Goal: Task Accomplishment & Management: Use online tool/utility

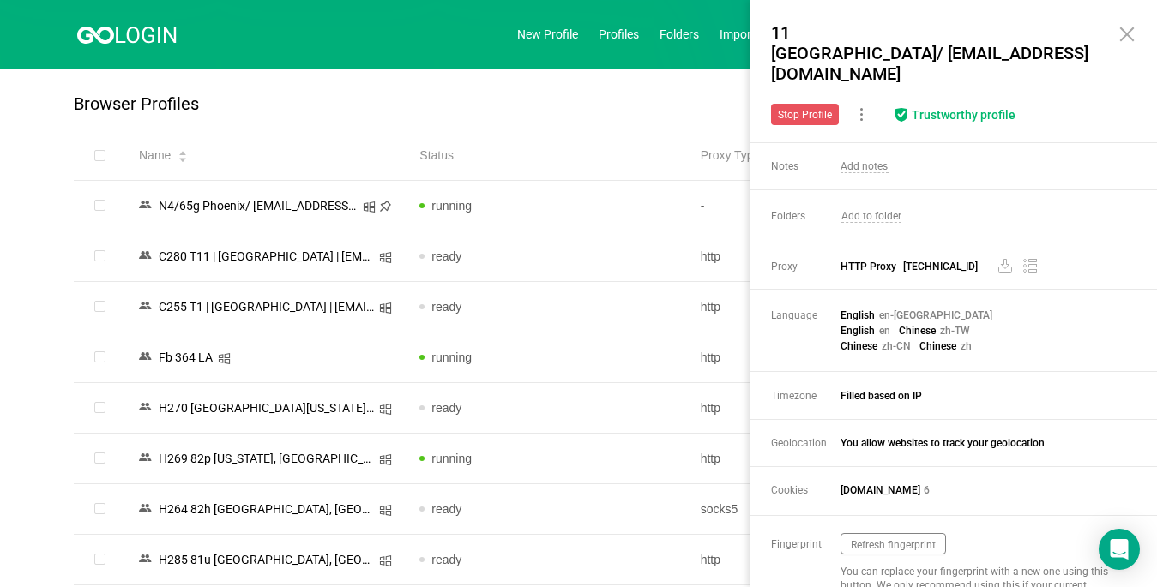
click at [1128, 36] on icon at bounding box center [1127, 34] width 12 height 12
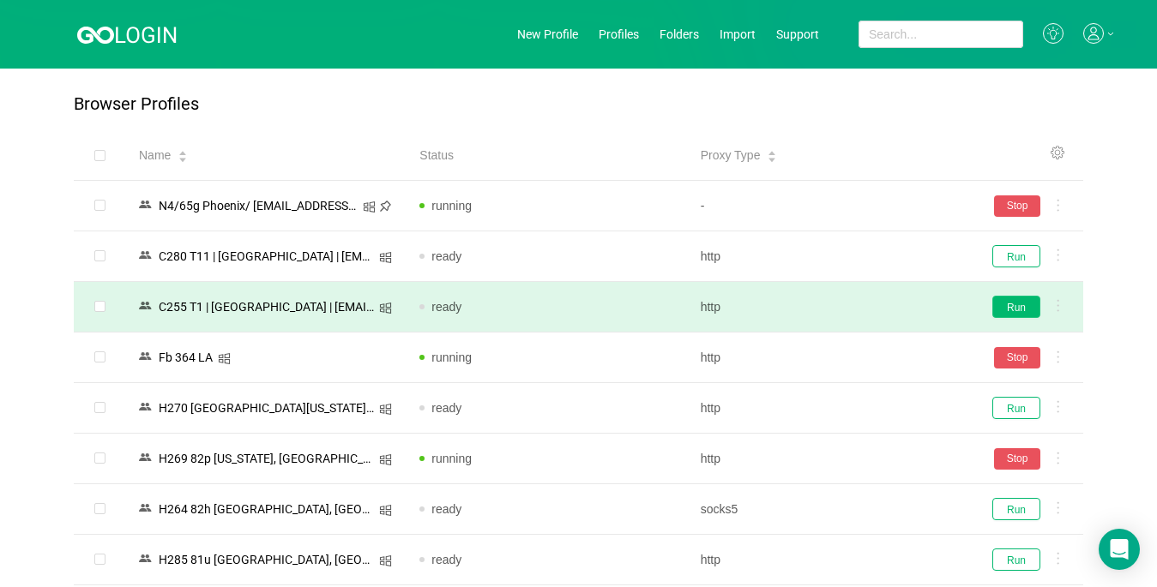
click at [1014, 304] on button "Run" at bounding box center [1016, 307] width 48 height 22
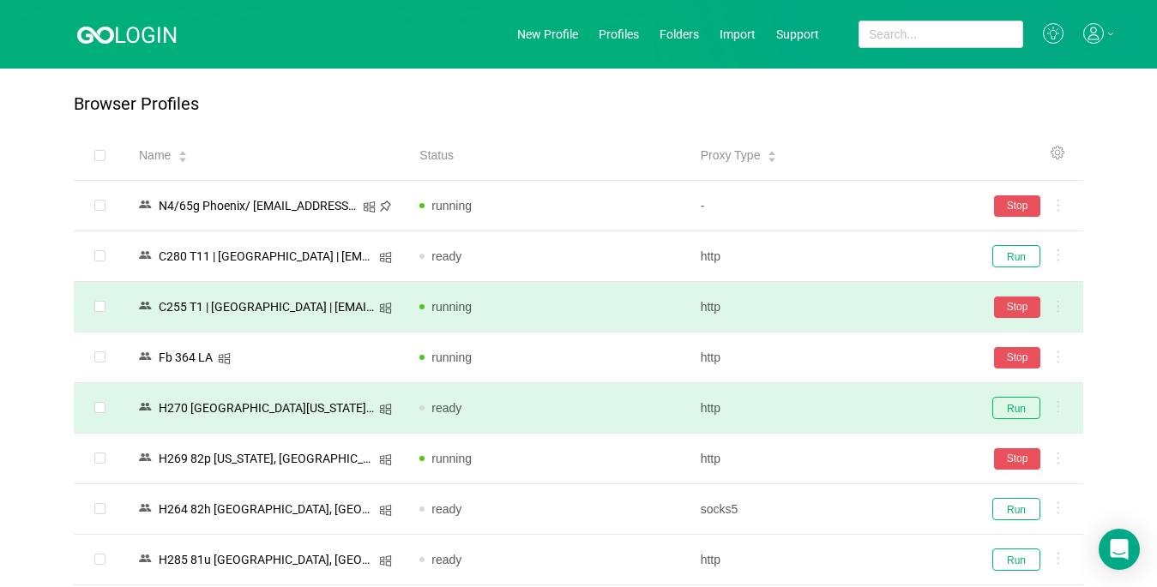
scroll to position [257, 0]
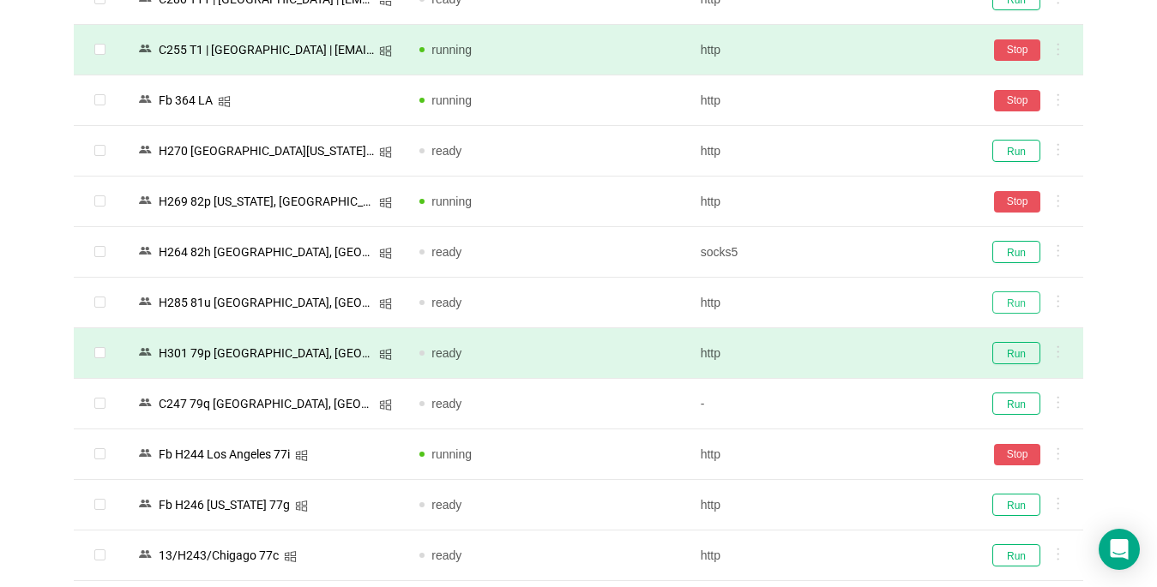
click at [1006, 301] on button "Run" at bounding box center [1016, 303] width 48 height 22
click at [1022, 360] on button "Run" at bounding box center [1016, 353] width 48 height 22
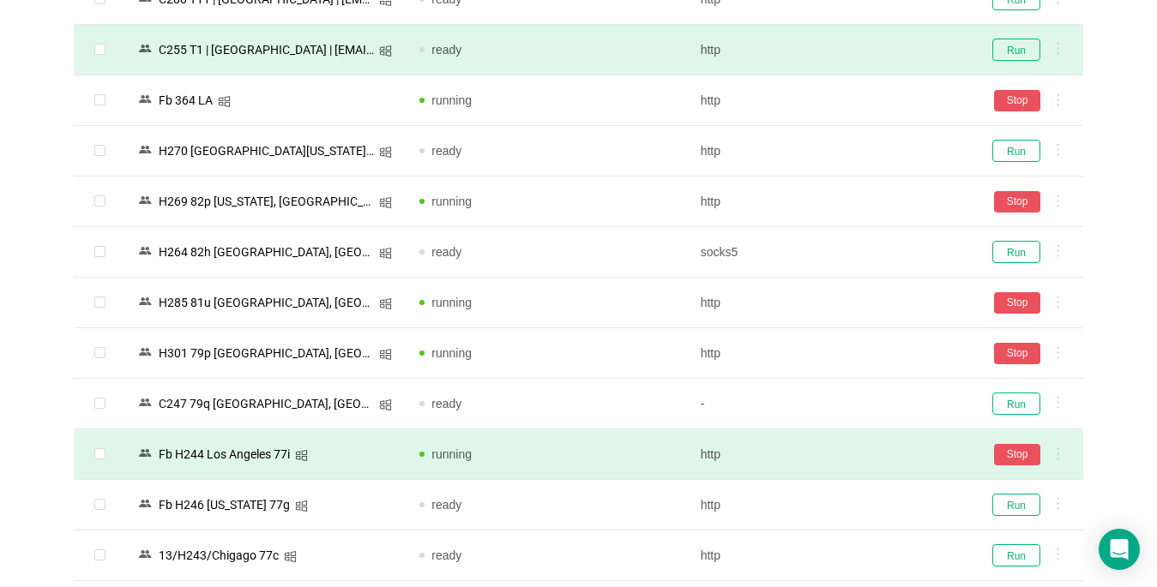
scroll to position [429, 0]
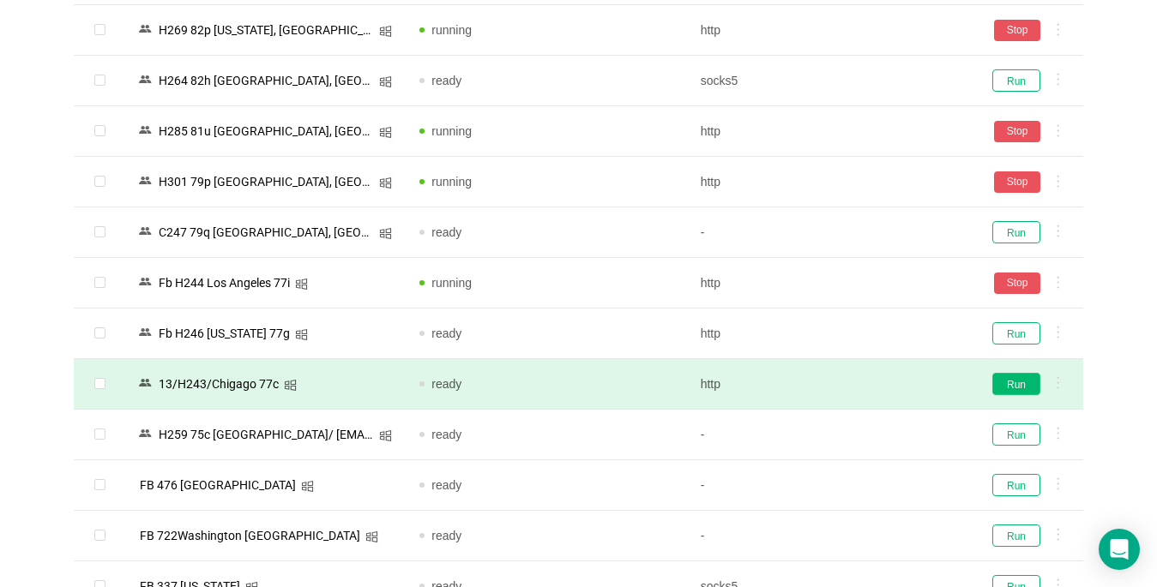
click at [1009, 383] on button "Run" at bounding box center [1016, 384] width 48 height 22
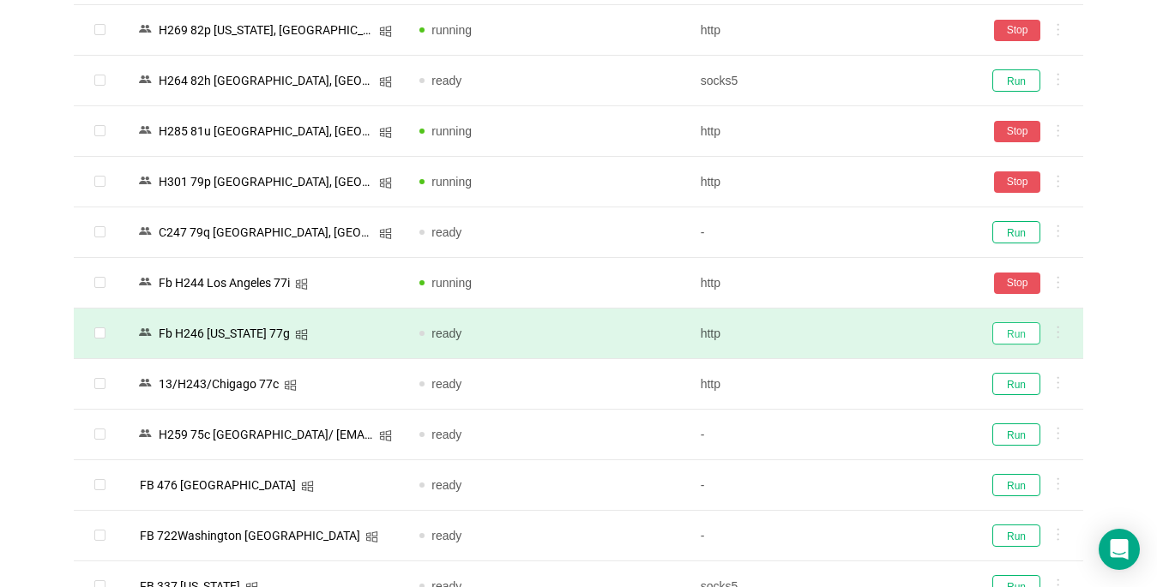
click at [1026, 331] on button "Run" at bounding box center [1016, 333] width 48 height 22
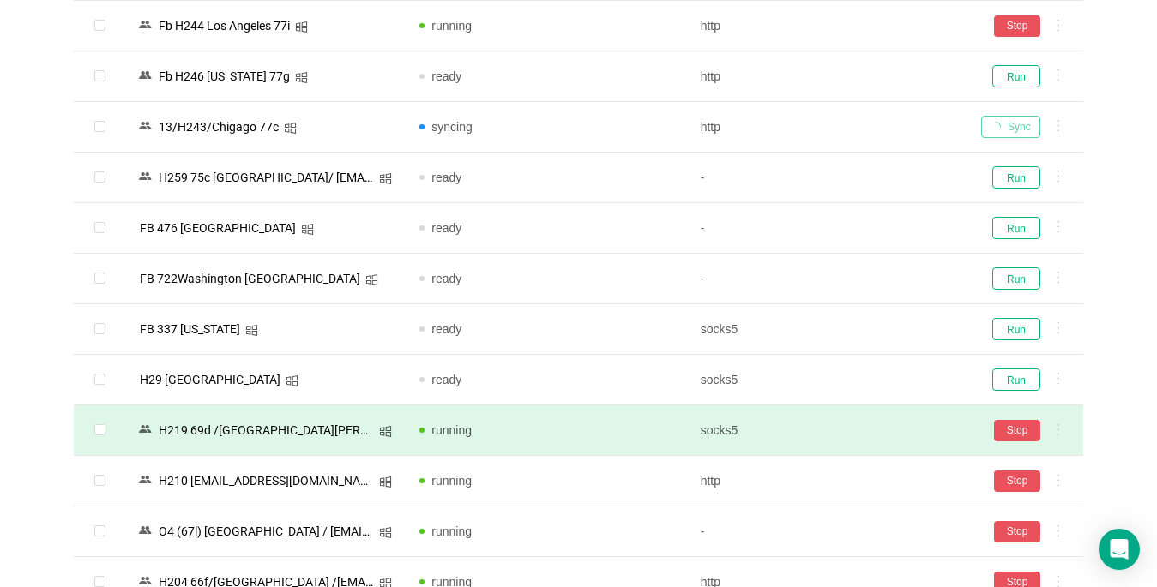
scroll to position [949, 0]
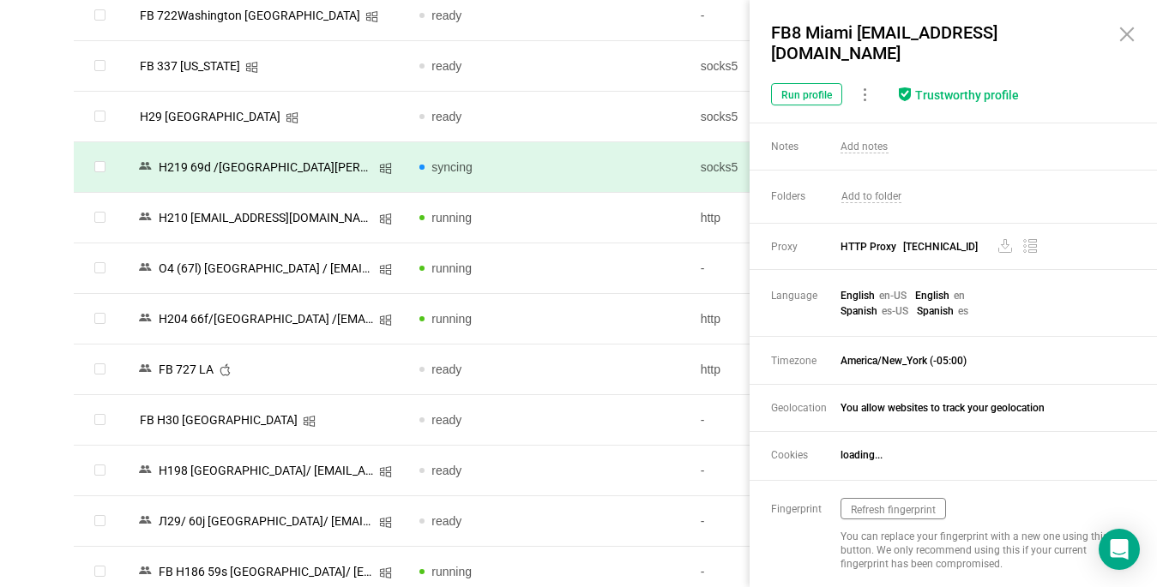
scroll to position [1200, 0]
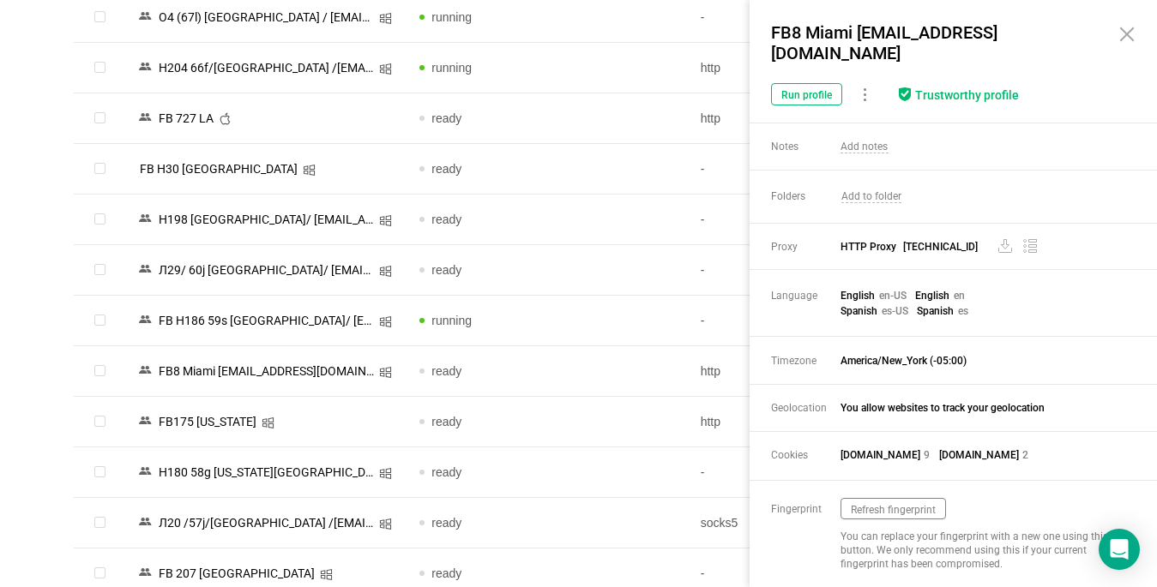
click at [1122, 39] on icon at bounding box center [1127, 34] width 12 height 12
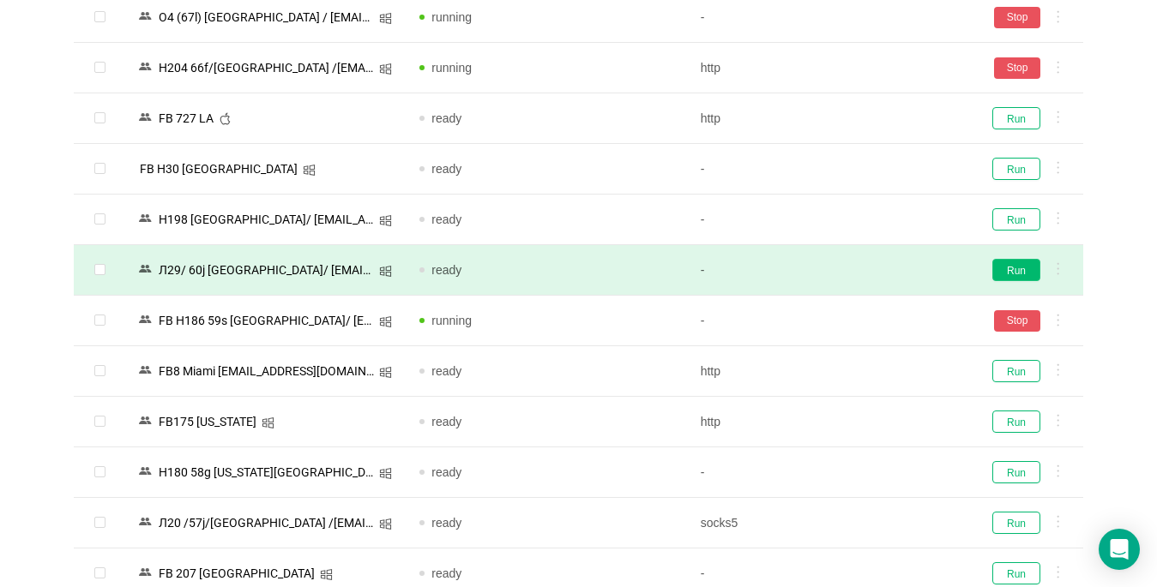
click at [1028, 268] on button "Run" at bounding box center [1016, 270] width 48 height 22
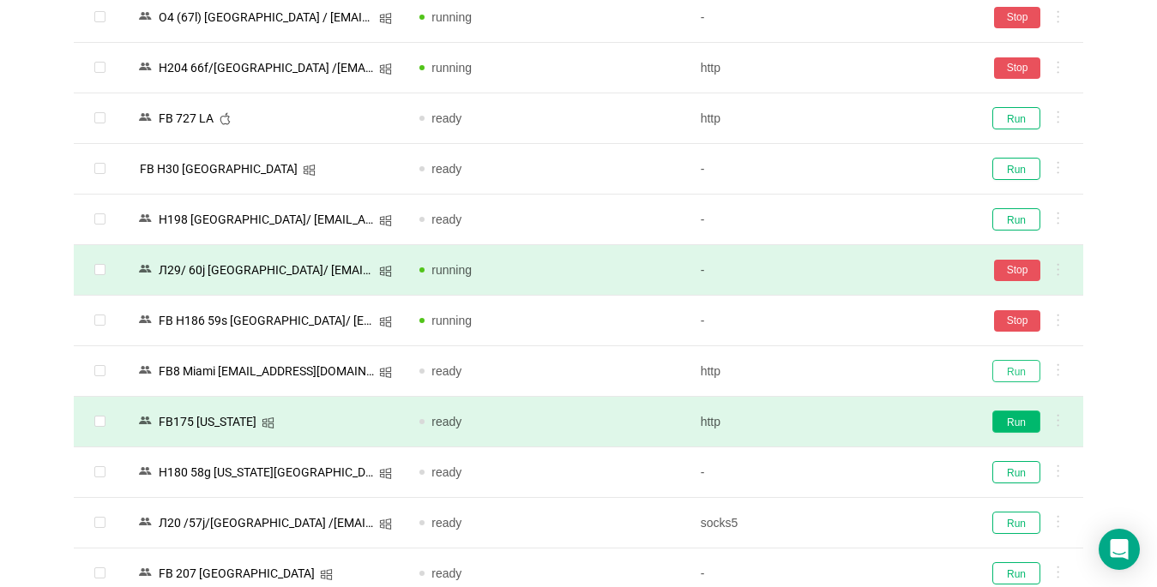
click at [1020, 376] on button "Run" at bounding box center [1016, 371] width 48 height 22
click at [1020, 430] on button "Run" at bounding box center [1016, 422] width 48 height 22
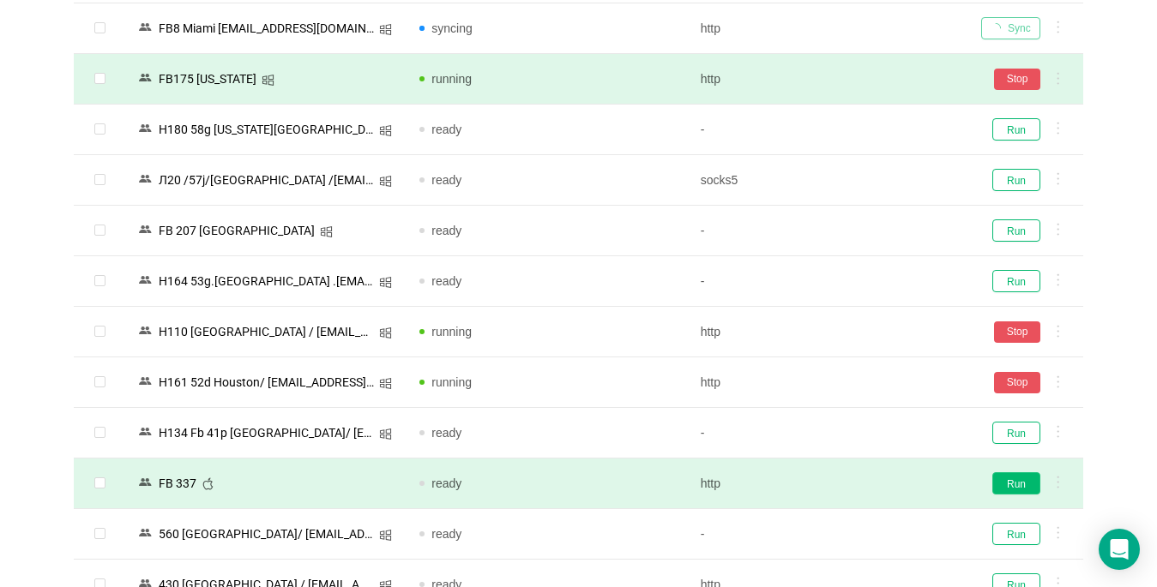
click at [1014, 472] on button "Run" at bounding box center [1016, 483] width 48 height 22
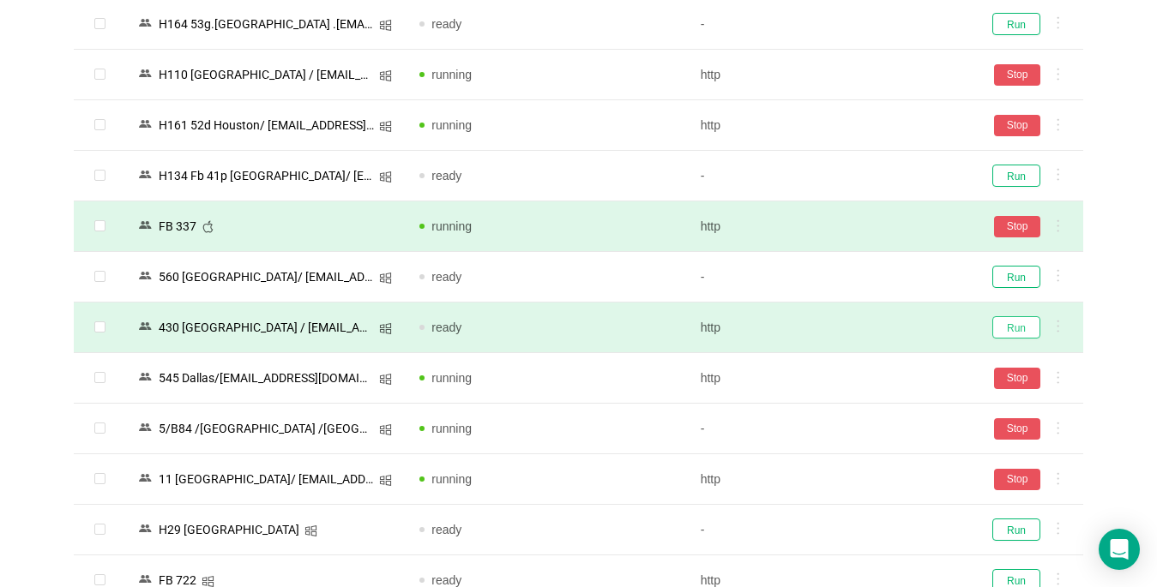
click at [1005, 331] on button "Run" at bounding box center [1016, 327] width 48 height 22
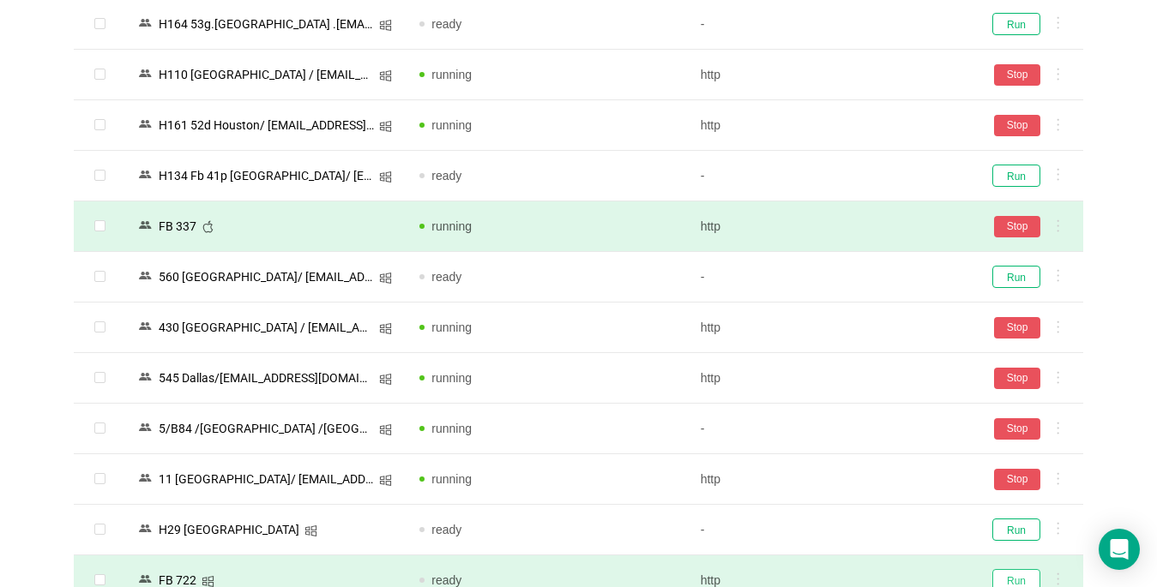
click at [1009, 569] on button "Run" at bounding box center [1016, 580] width 48 height 22
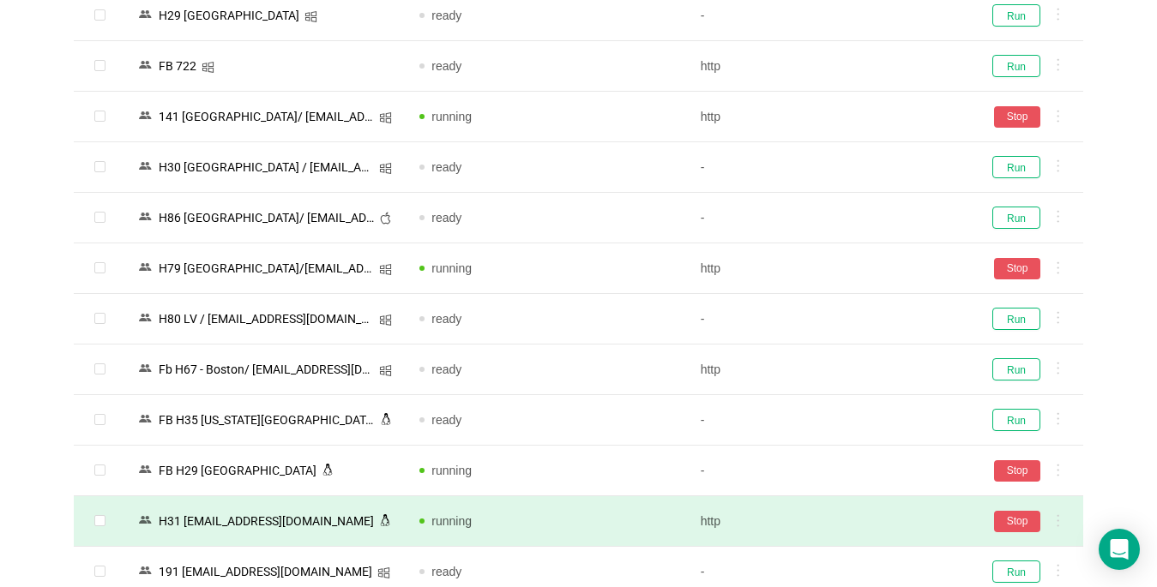
click at [1016, 496] on td "Stop" at bounding box center [1025, 521] width 116 height 51
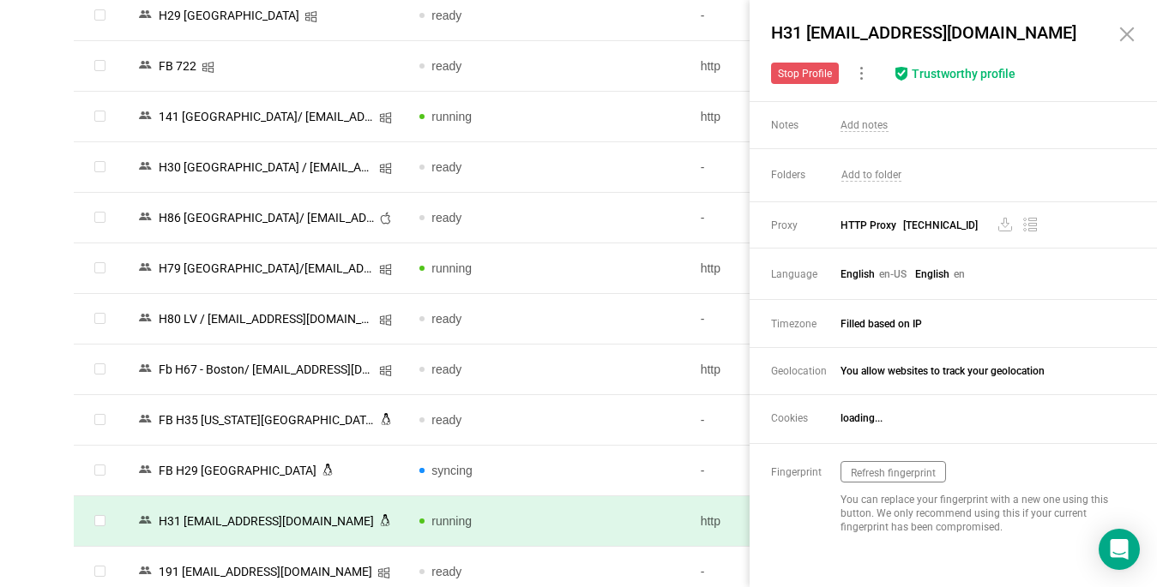
scroll to position [2572, 0]
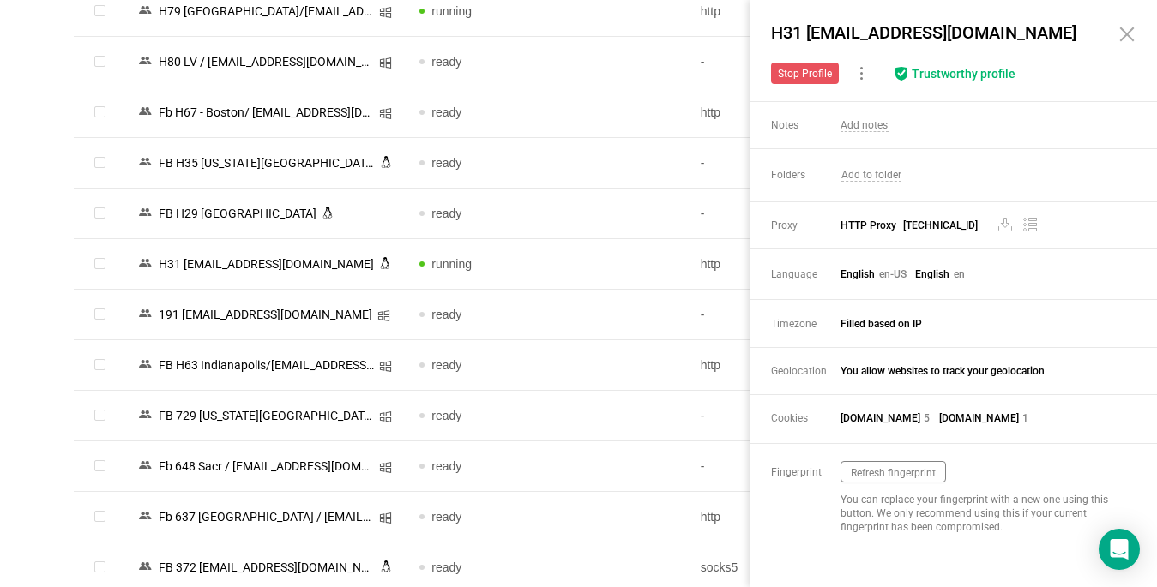
click at [1131, 29] on icon at bounding box center [1127, 34] width 12 height 12
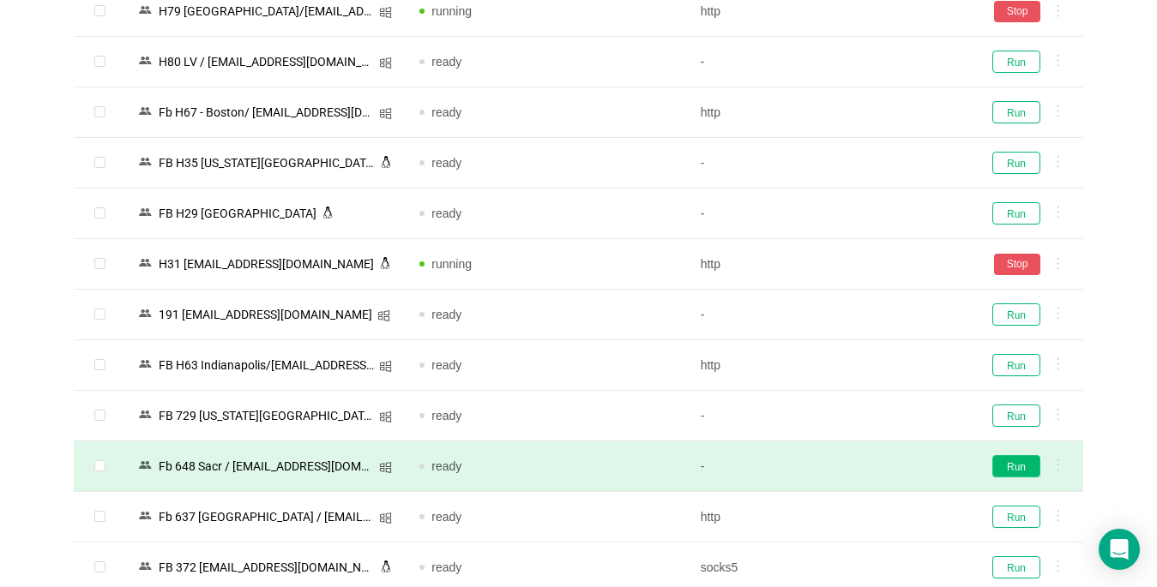
click at [1015, 460] on button "Run" at bounding box center [1016, 466] width 48 height 22
click at [1009, 360] on button "Run" at bounding box center [1016, 365] width 48 height 22
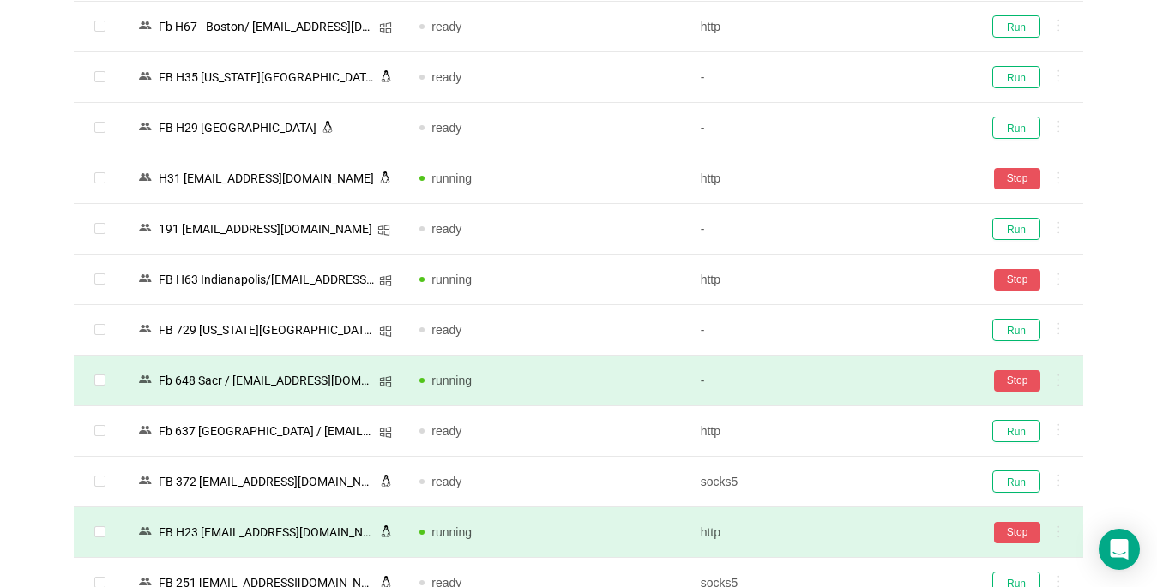
scroll to position [2830, 0]
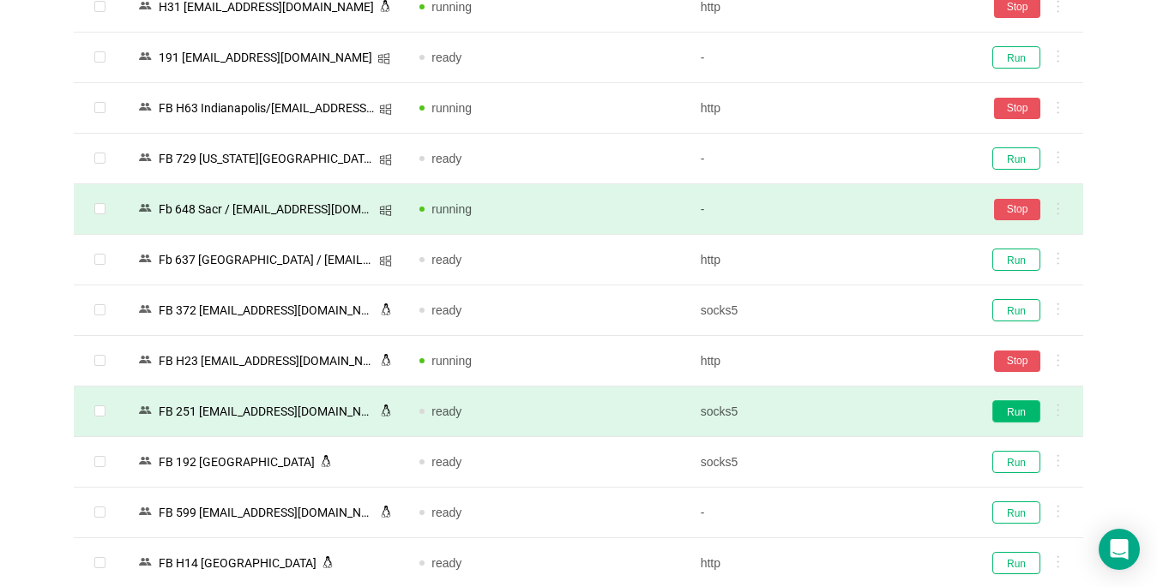
click at [1009, 415] on button "Run" at bounding box center [1016, 411] width 48 height 22
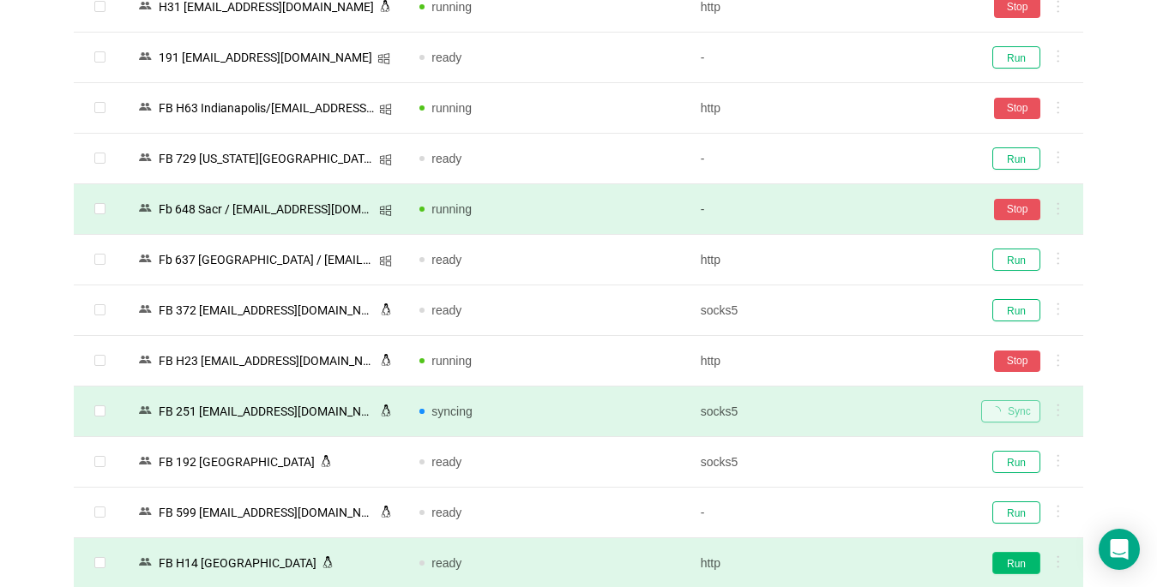
click at [1013, 567] on button "Run" at bounding box center [1016, 563] width 48 height 22
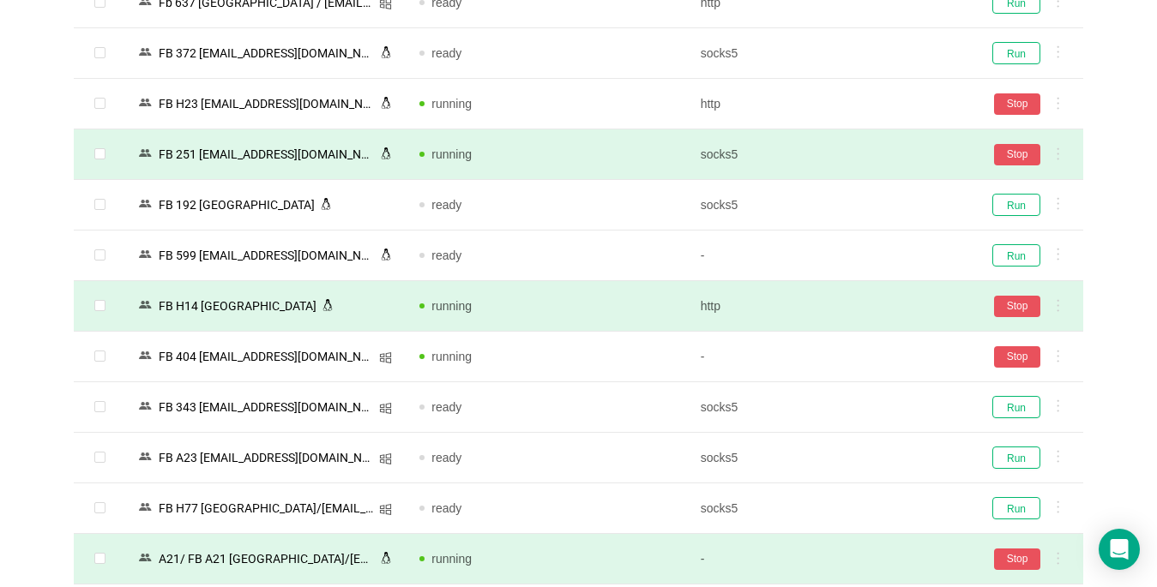
scroll to position [3258, 0]
